Goal: Information Seeking & Learning: Learn about a topic

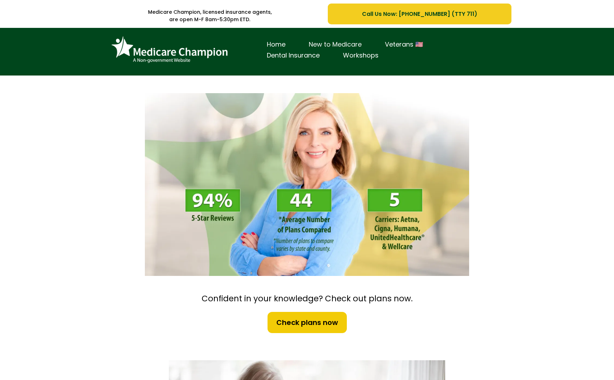
click at [342, 42] on link "New to Medicare" at bounding box center [335, 44] width 76 height 11
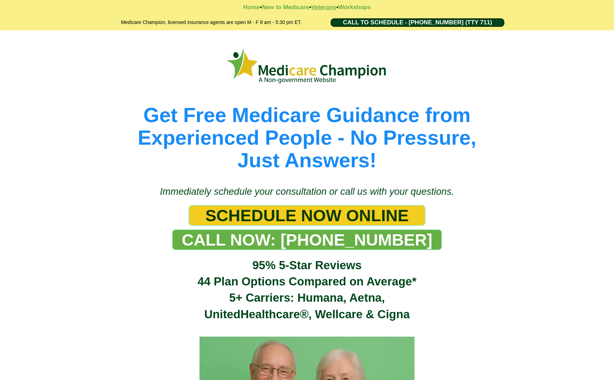
click at [322, 8] on strong "Veterans" at bounding box center [323, 7] width 25 height 7
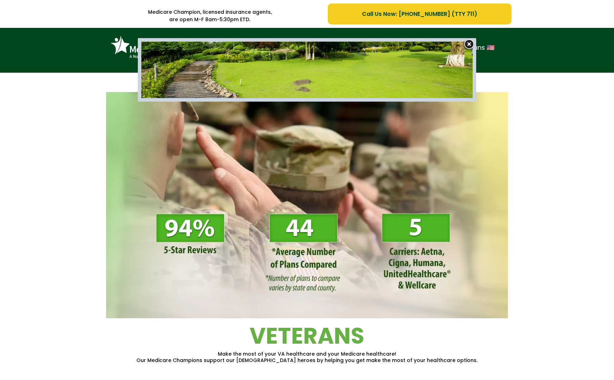
click at [467, 45] on img at bounding box center [469, 44] width 14 height 13
